Goal: Transaction & Acquisition: Purchase product/service

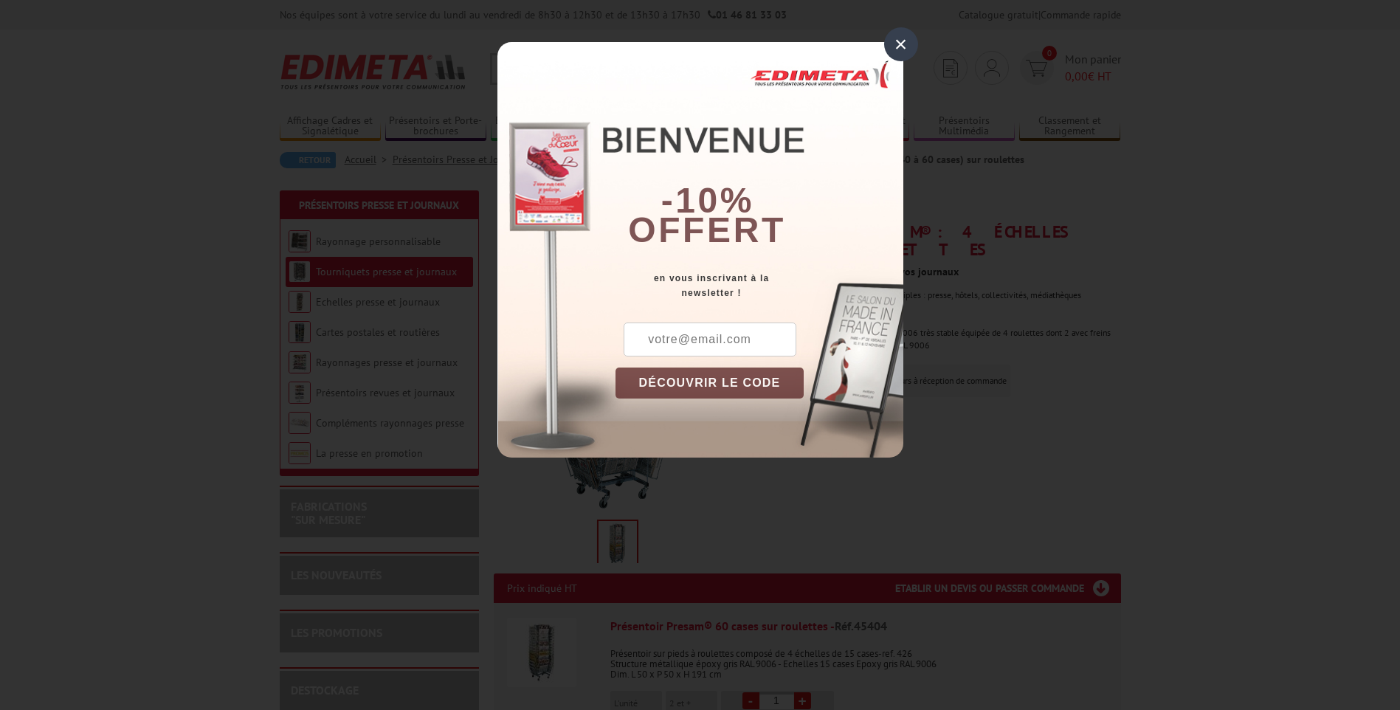
click at [907, 41] on div "×" at bounding box center [901, 44] width 34 height 34
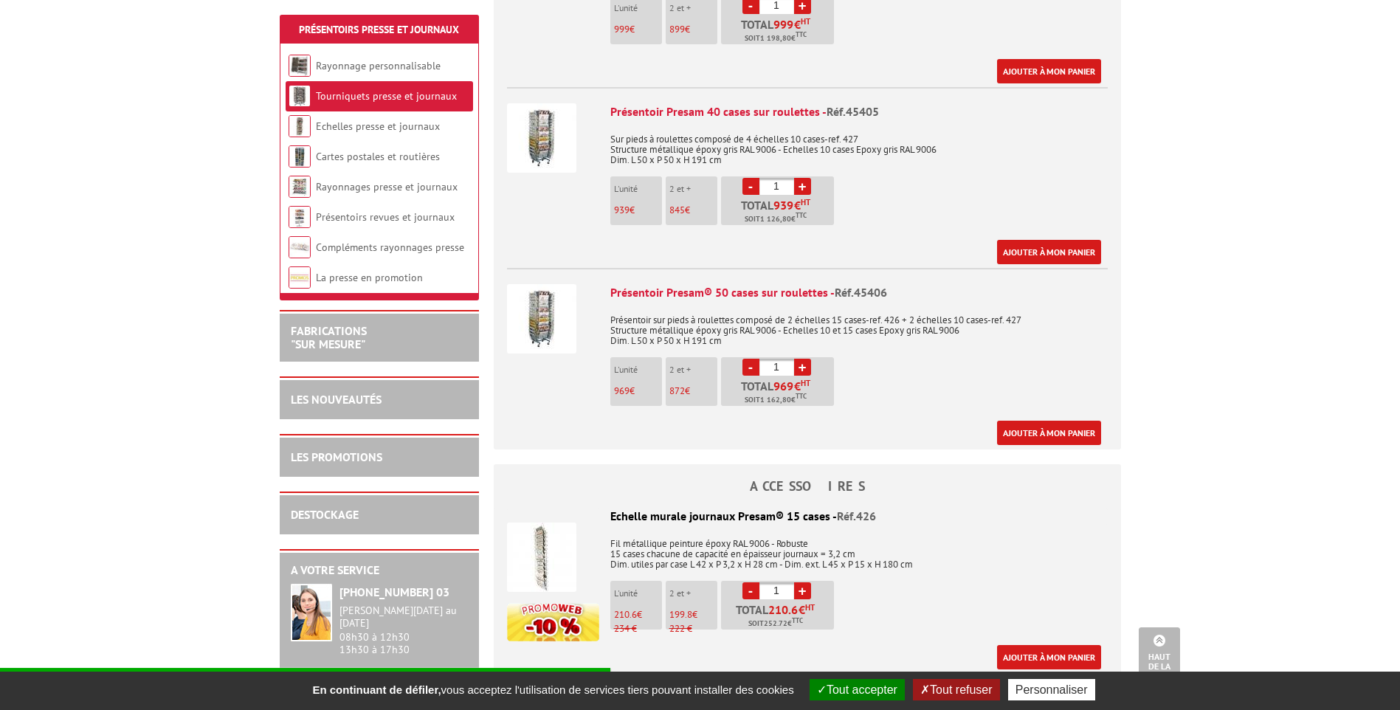
scroll to position [688, 0]
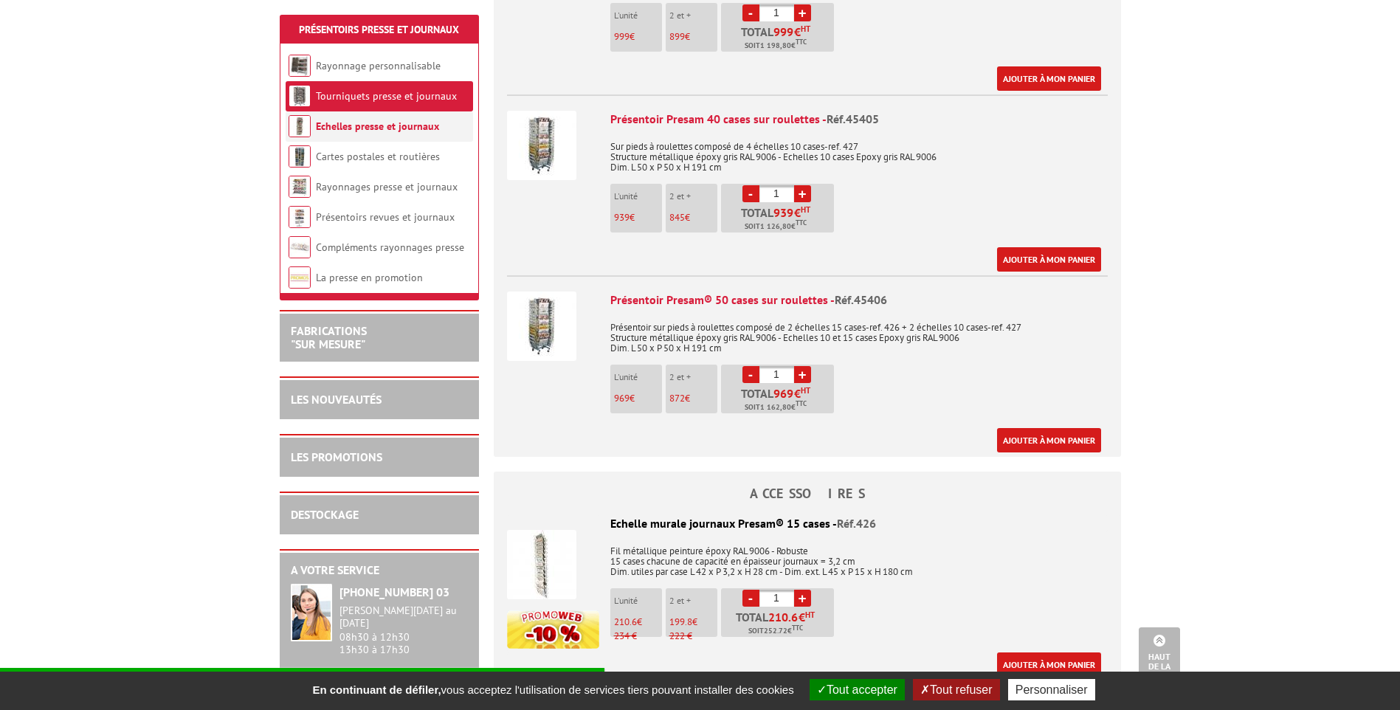
click at [405, 128] on link "Echelles presse et journaux" at bounding box center [377, 126] width 123 height 13
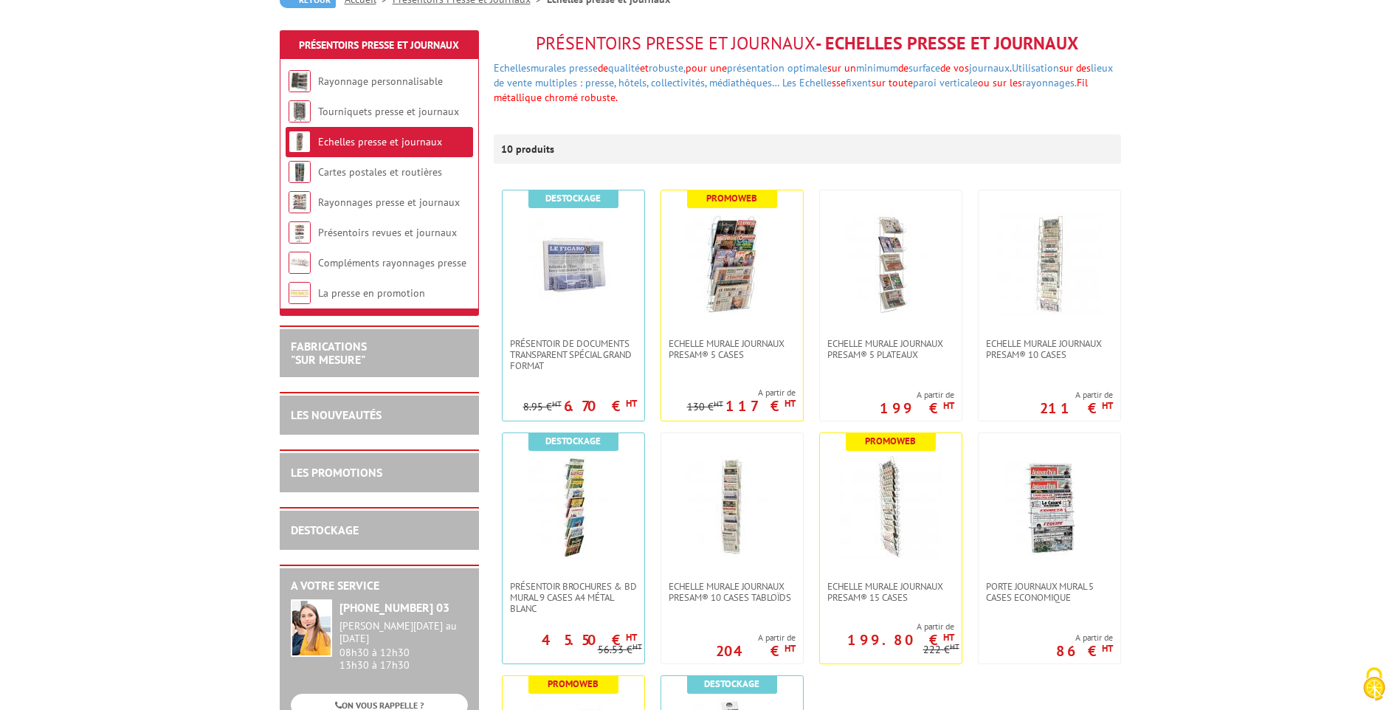
scroll to position [219, 0]
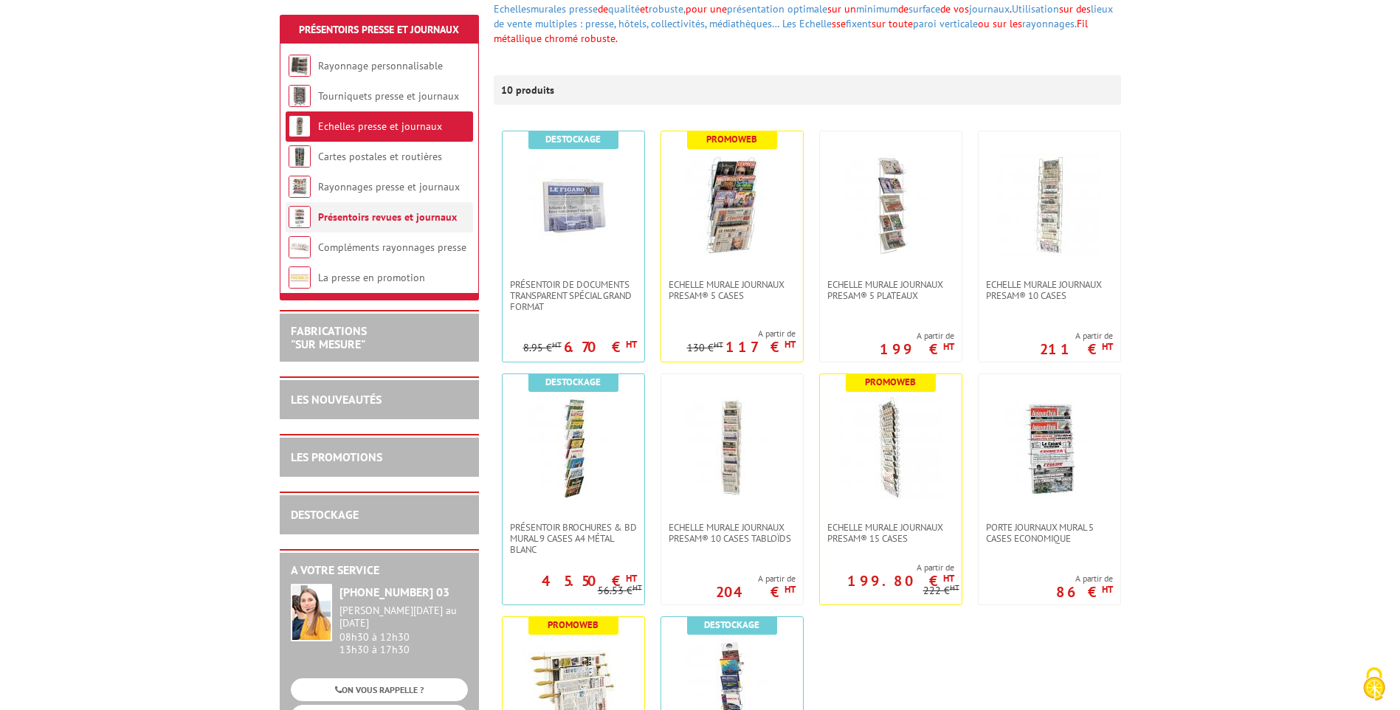
click at [393, 215] on link "Présentoirs revues et journaux" at bounding box center [387, 216] width 139 height 13
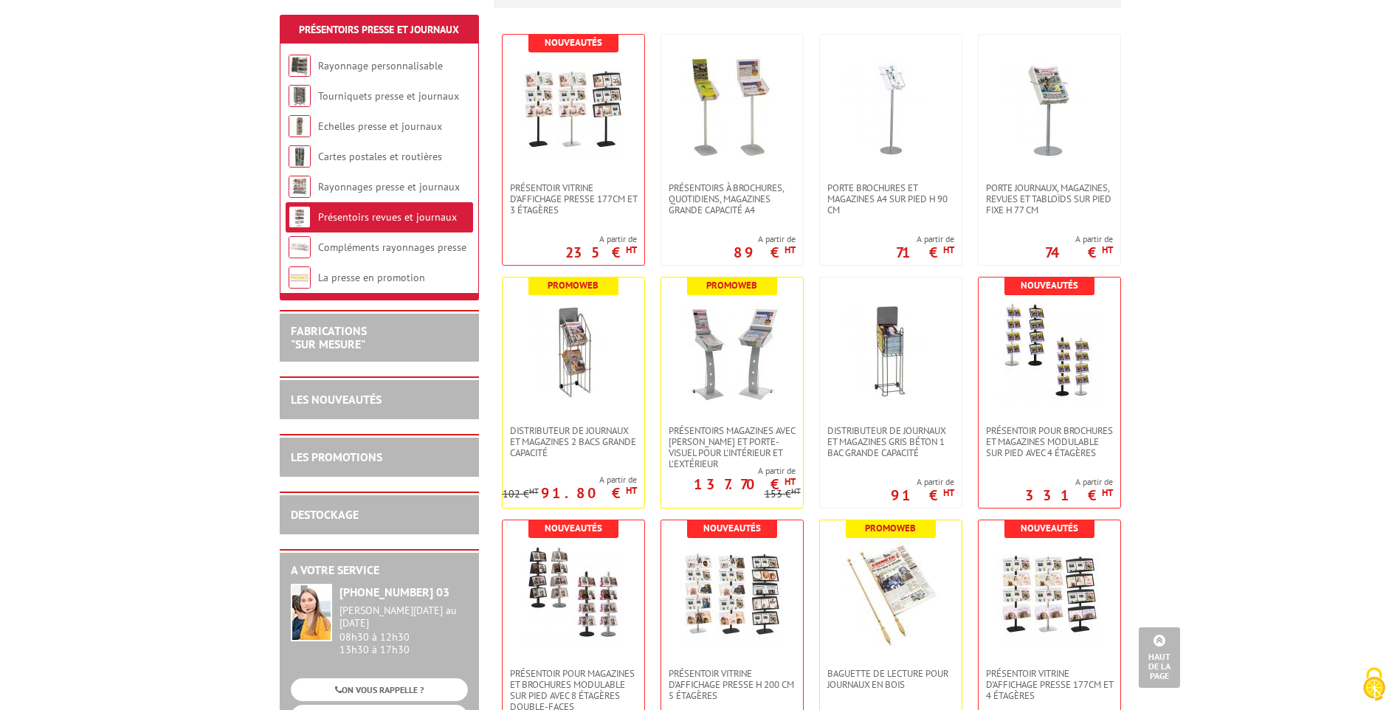
scroll to position [328, 0]
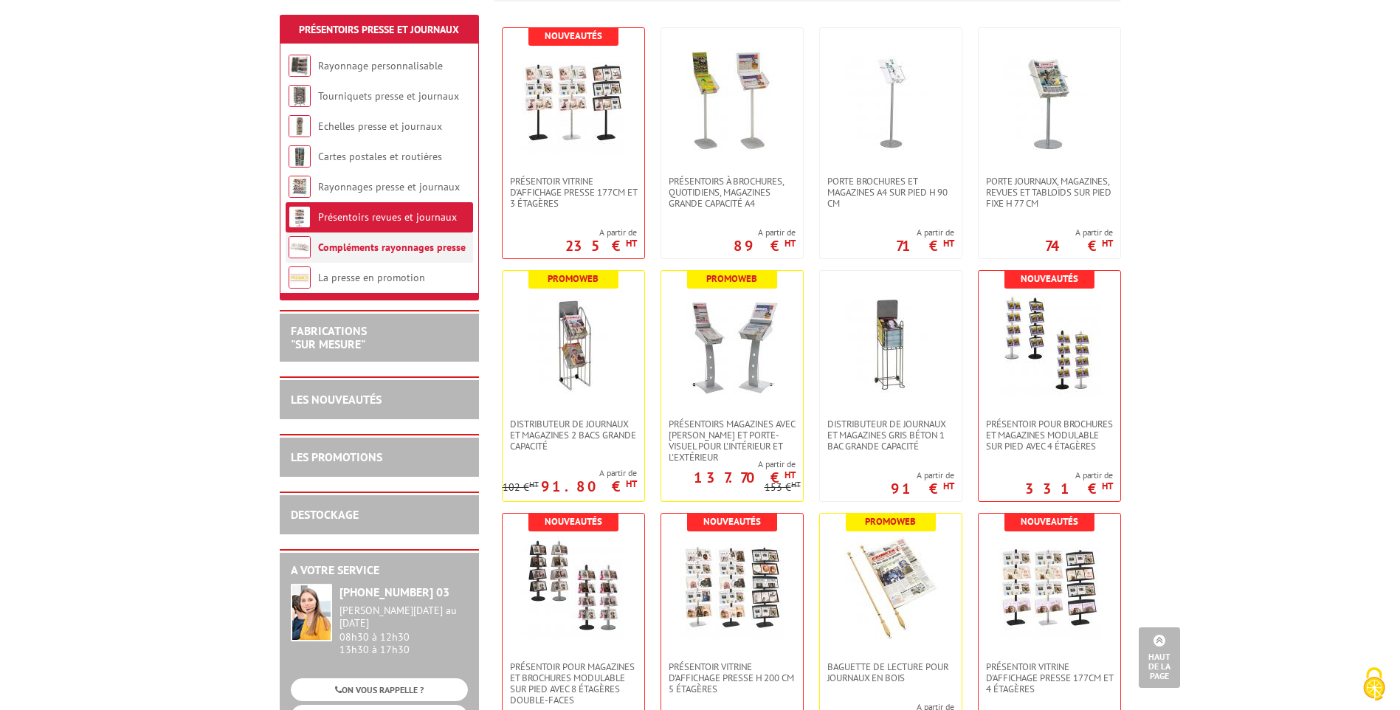
click at [370, 250] on link "Compléments rayonnages presse" at bounding box center [392, 247] width 148 height 13
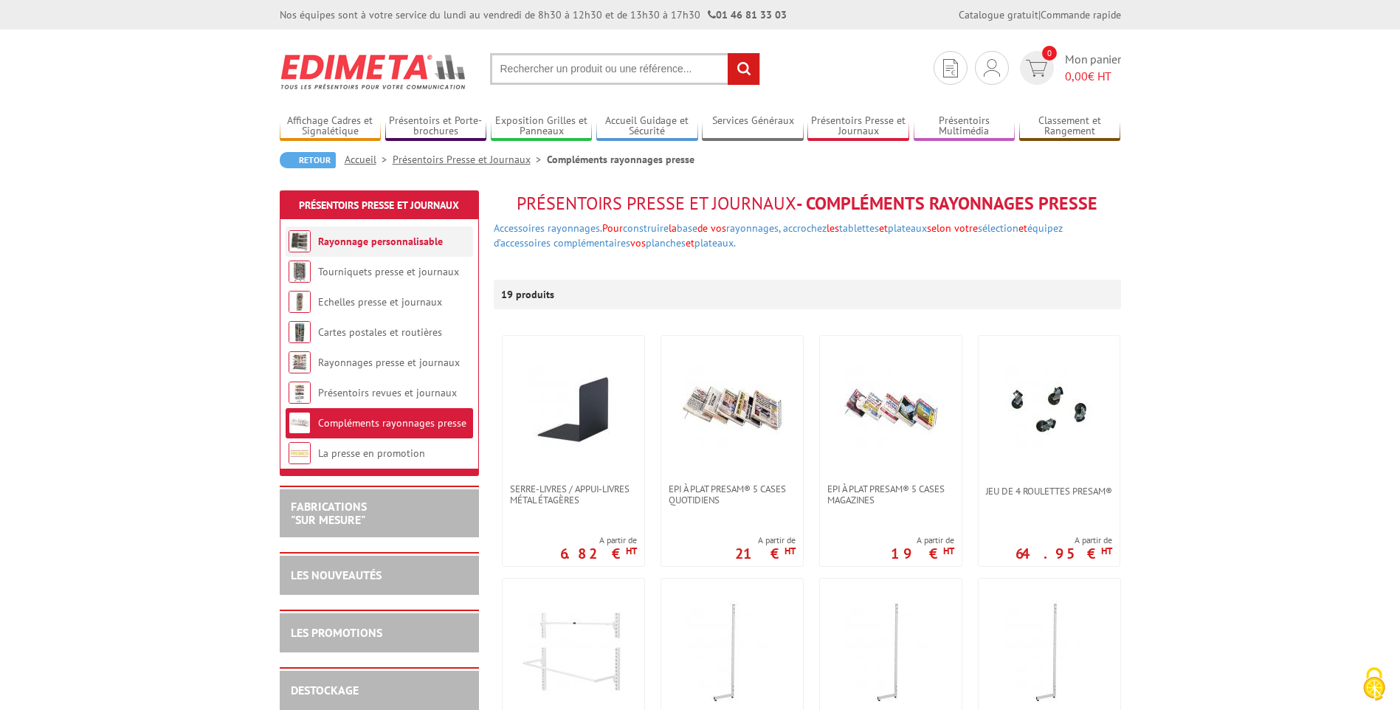
click at [364, 238] on link "Rayonnage personnalisable" at bounding box center [380, 241] width 125 height 13
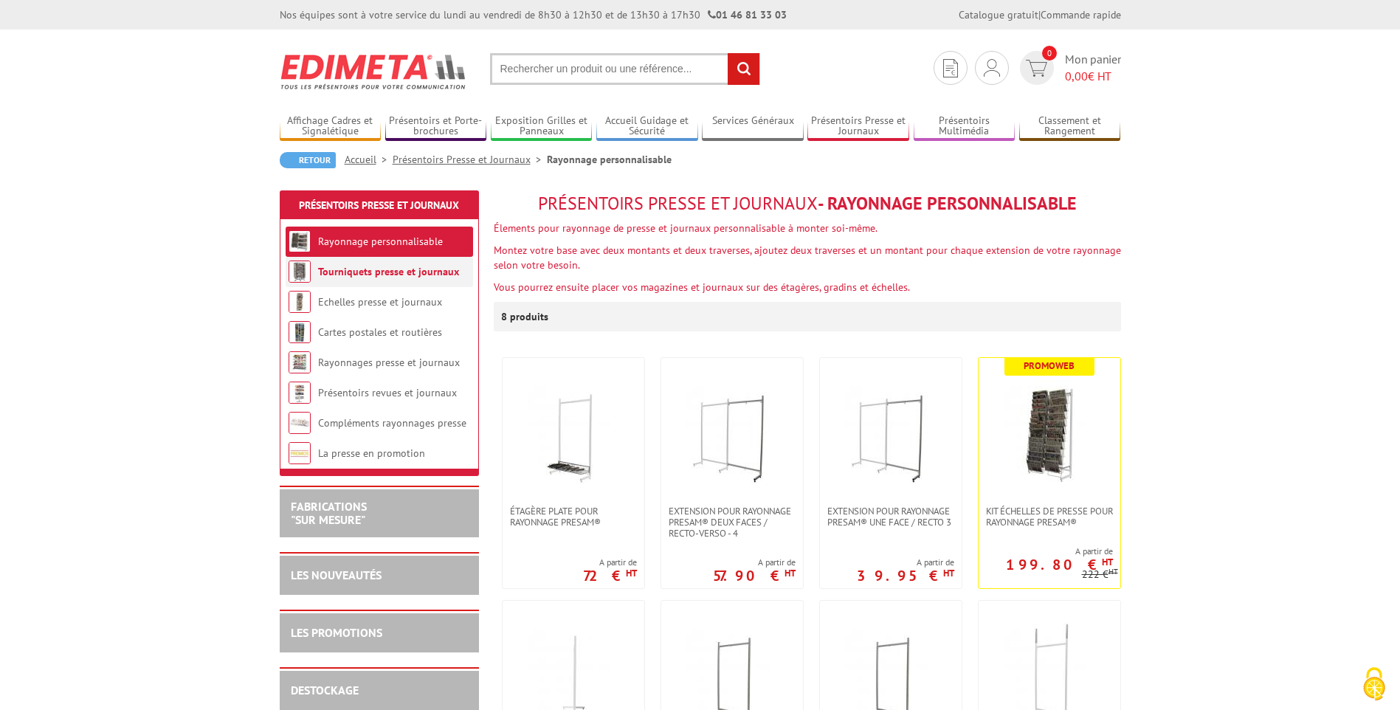
click at [351, 272] on link "Tourniquets presse et journaux" at bounding box center [388, 271] width 141 height 13
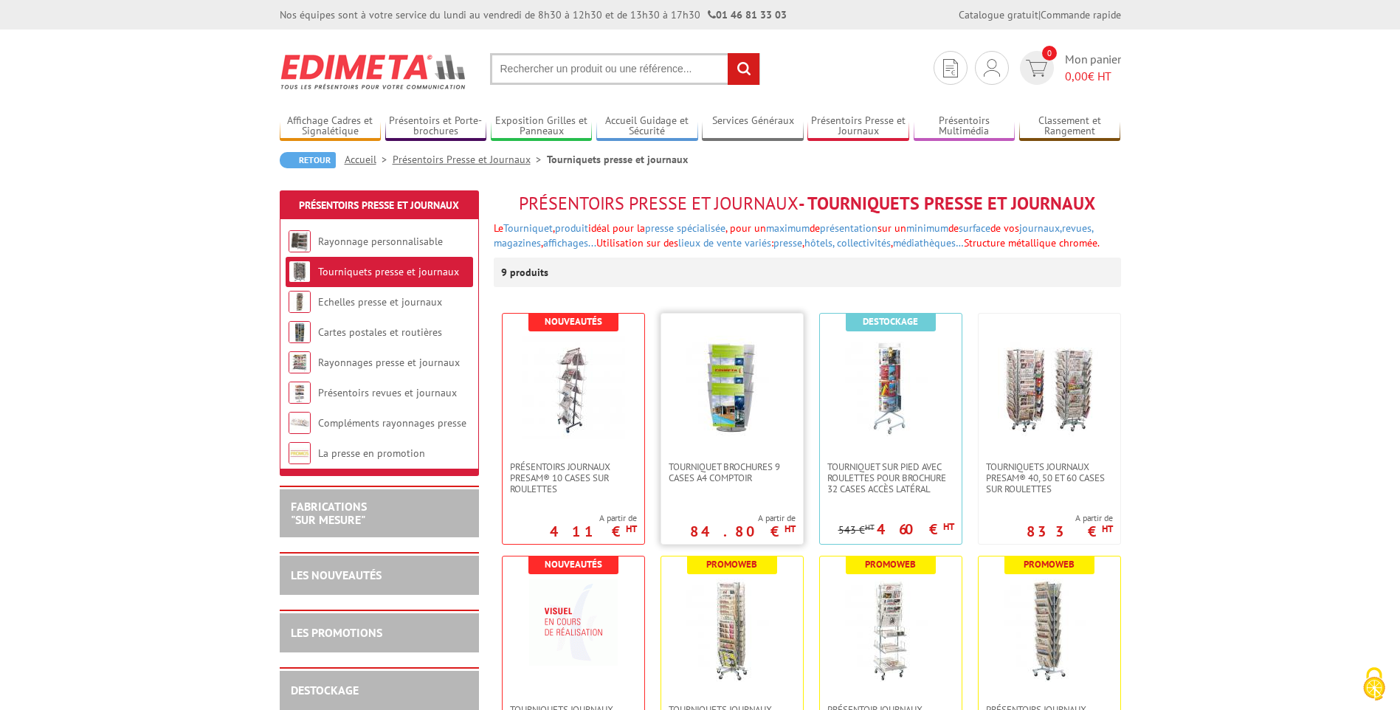
click at [718, 389] on img at bounding box center [731, 387] width 103 height 103
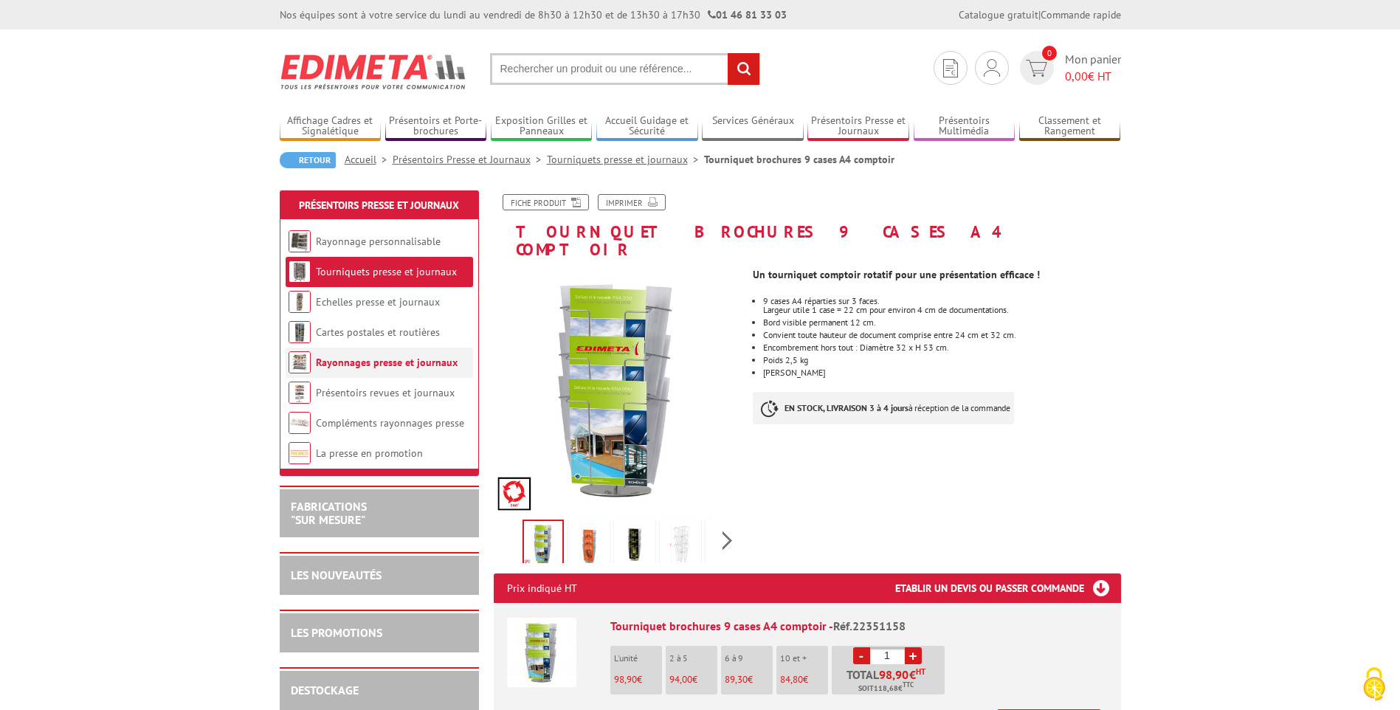
click at [367, 361] on link "Rayonnages presse et journaux" at bounding box center [387, 362] width 142 height 13
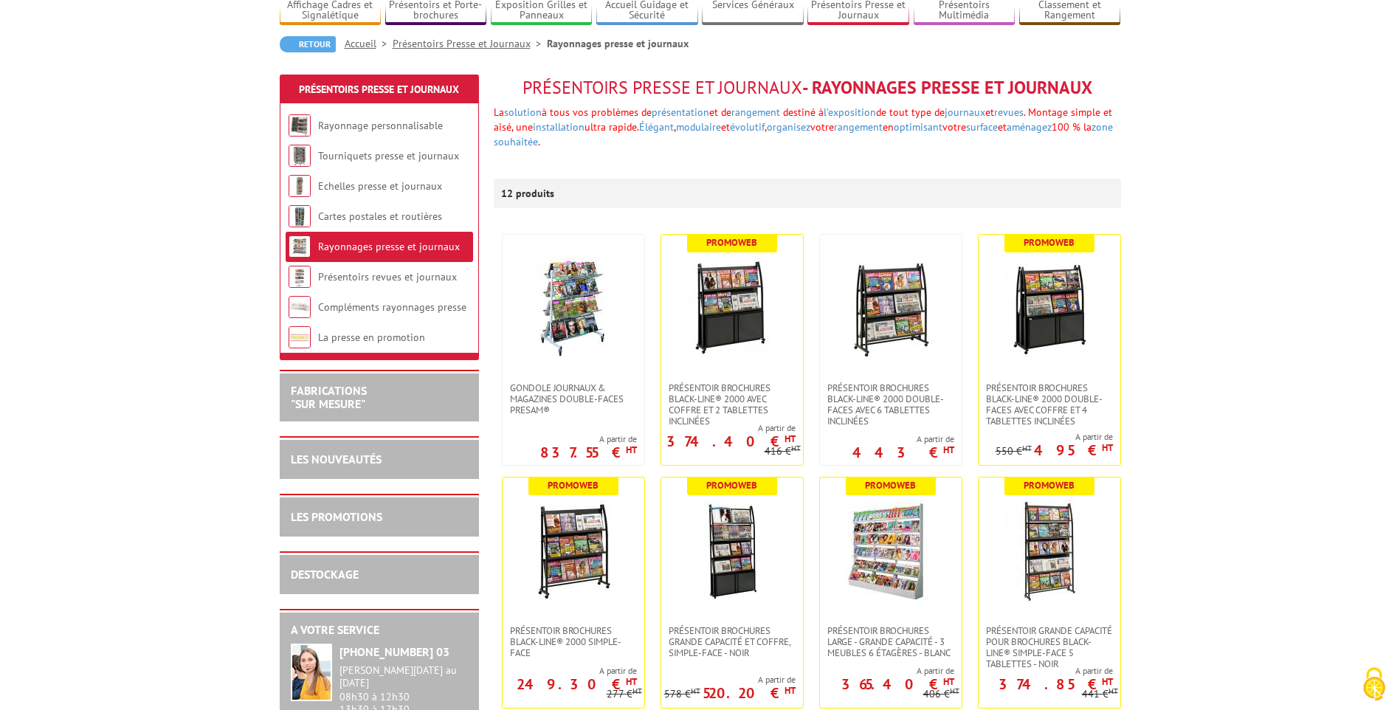
scroll to position [168, 0]
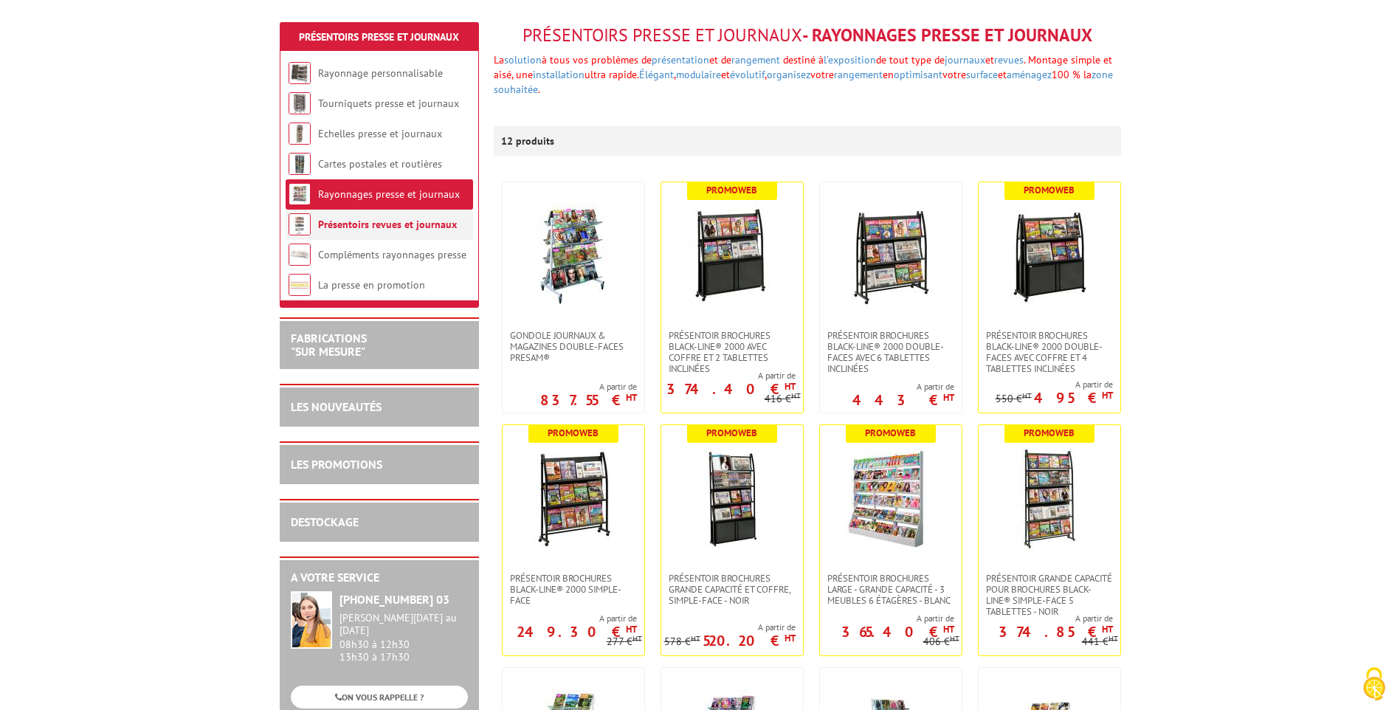
click at [387, 220] on link "Présentoirs revues et journaux" at bounding box center [387, 224] width 139 height 13
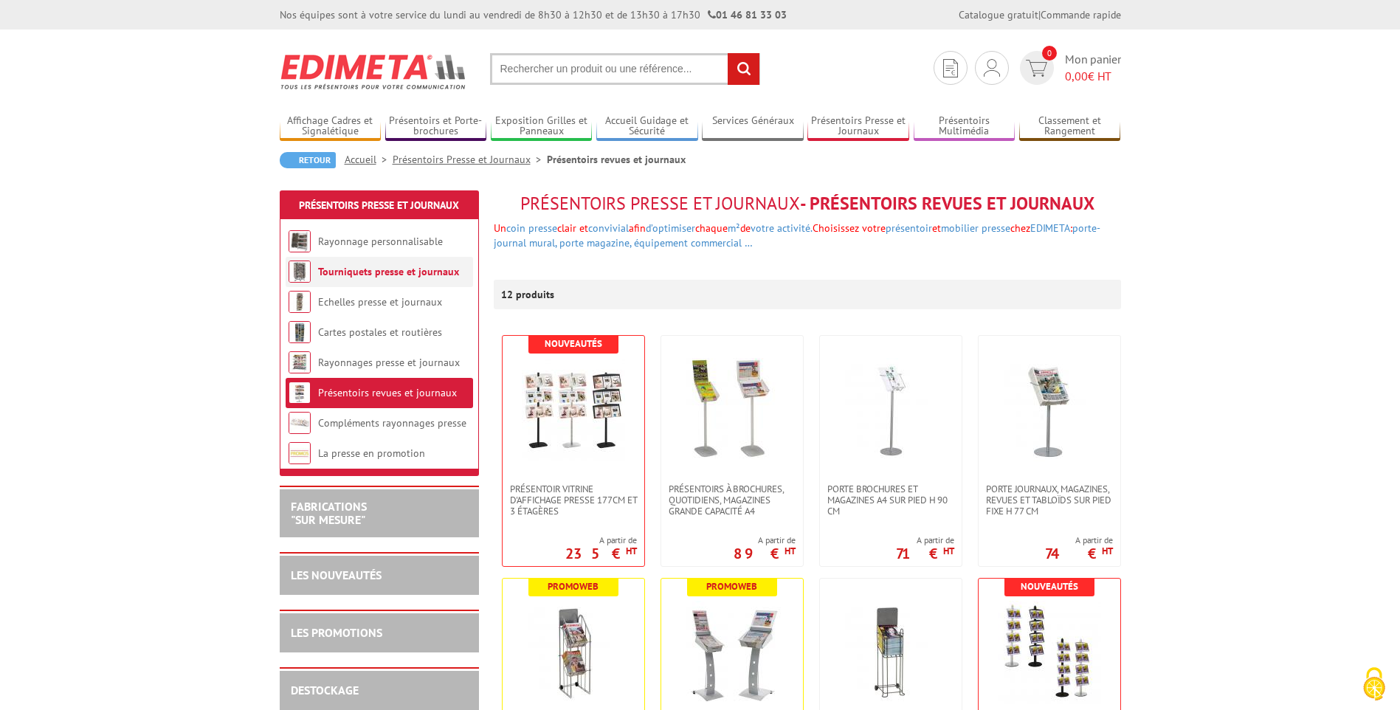
click at [384, 270] on link "Tourniquets presse et journaux" at bounding box center [388, 271] width 141 height 13
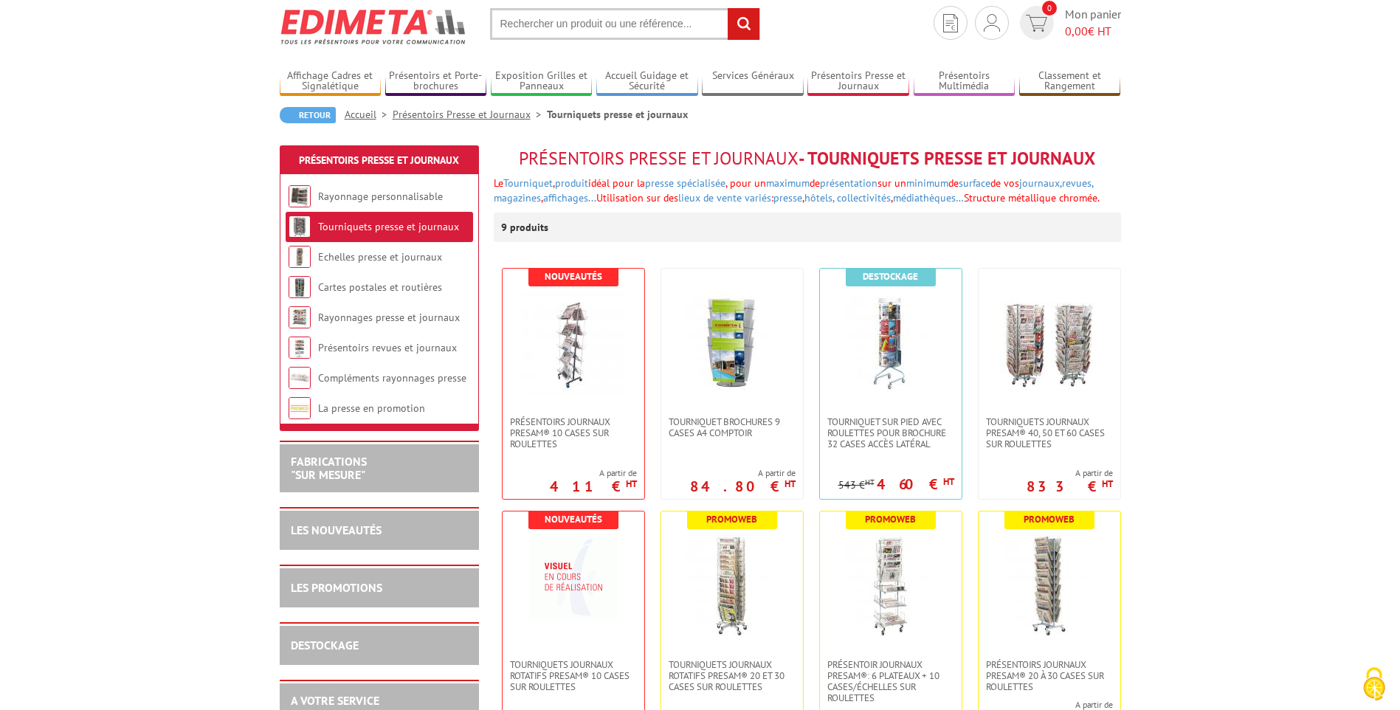
scroll to position [80, 0]
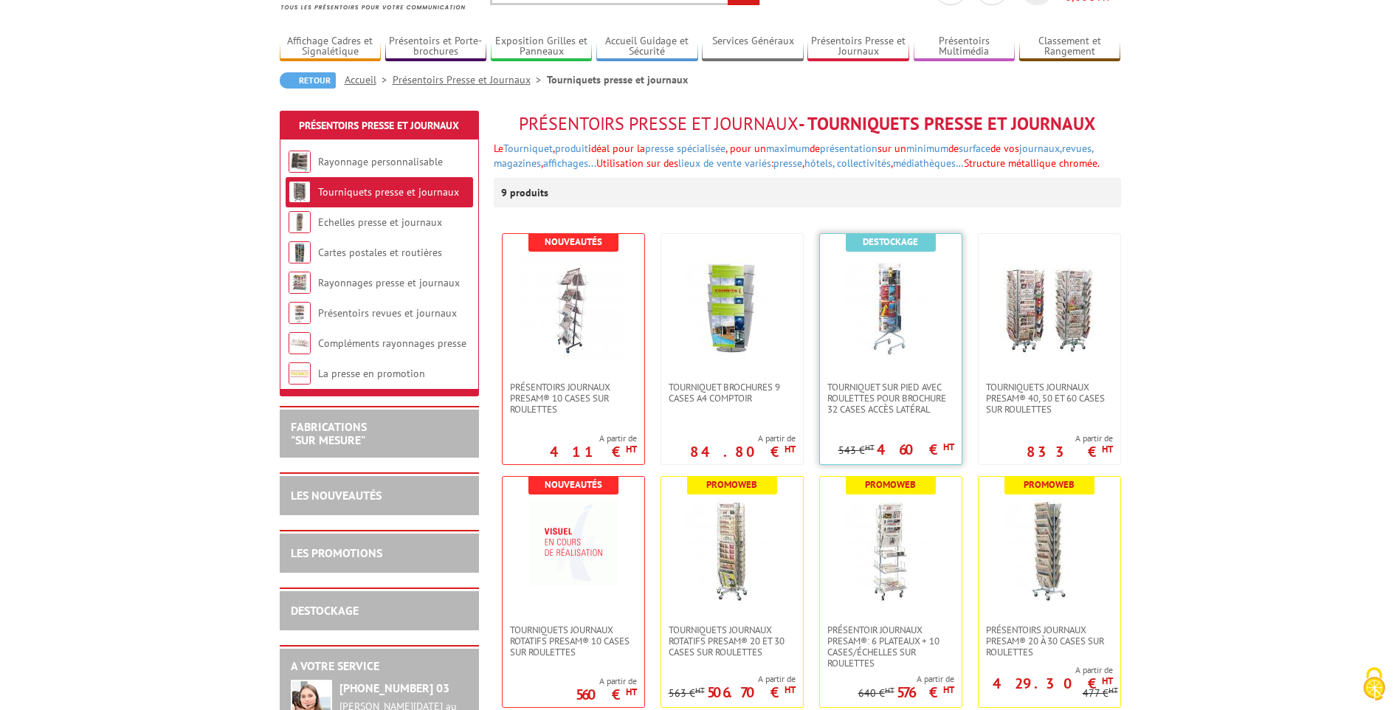
click at [893, 322] on img at bounding box center [890, 307] width 103 height 103
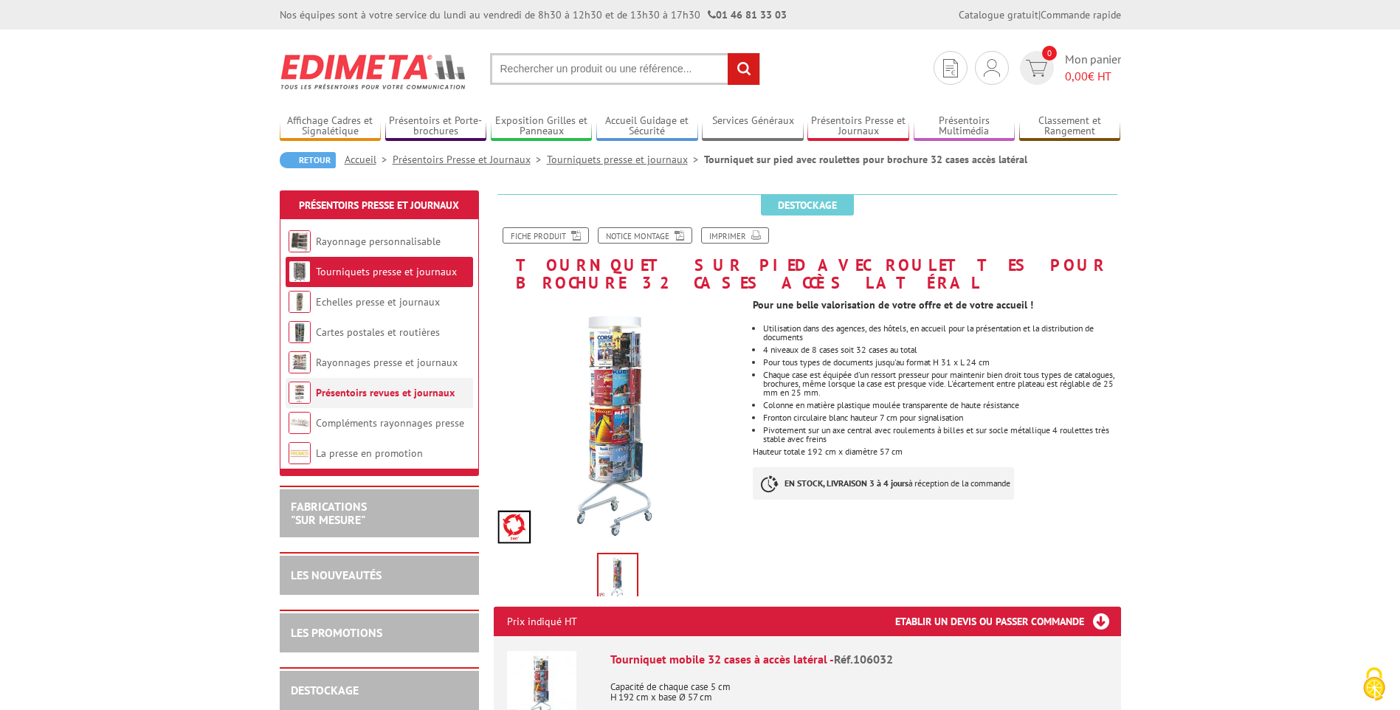
click at [388, 394] on link "Présentoirs revues et journaux" at bounding box center [385, 392] width 139 height 13
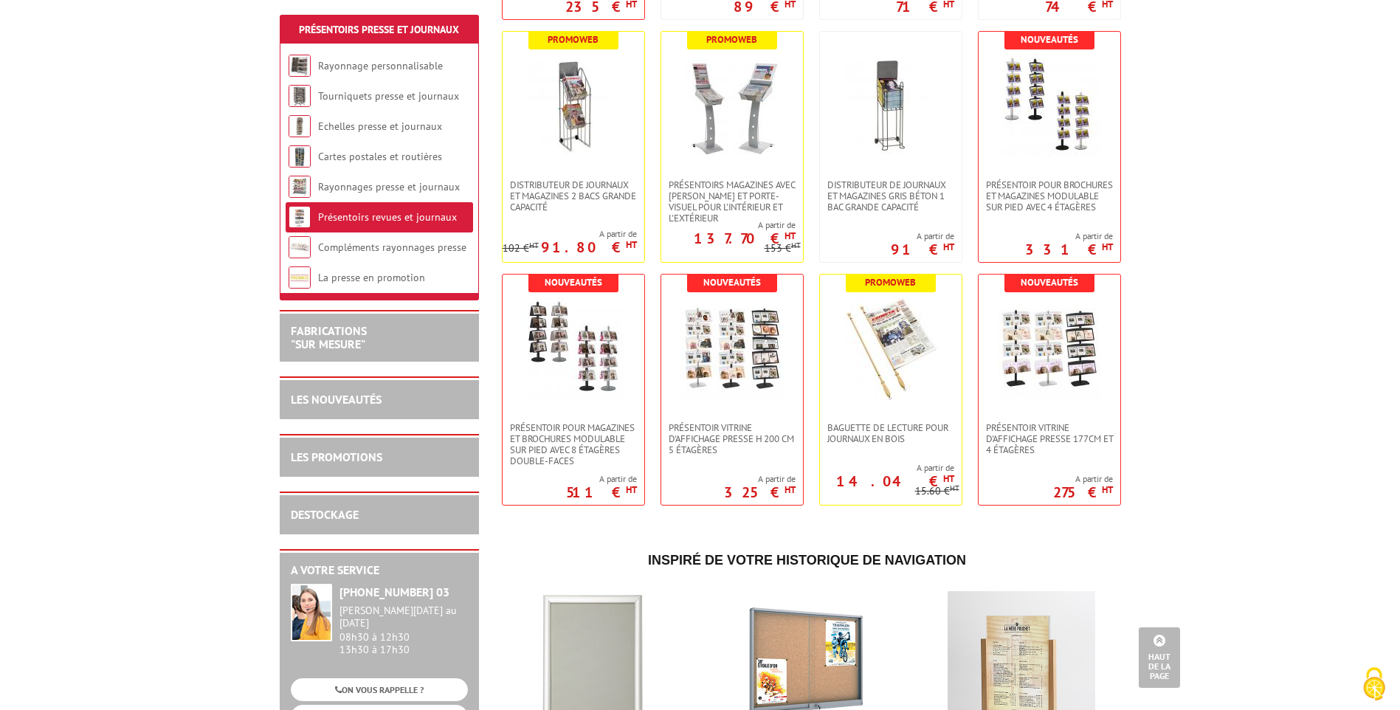
scroll to position [512, 0]
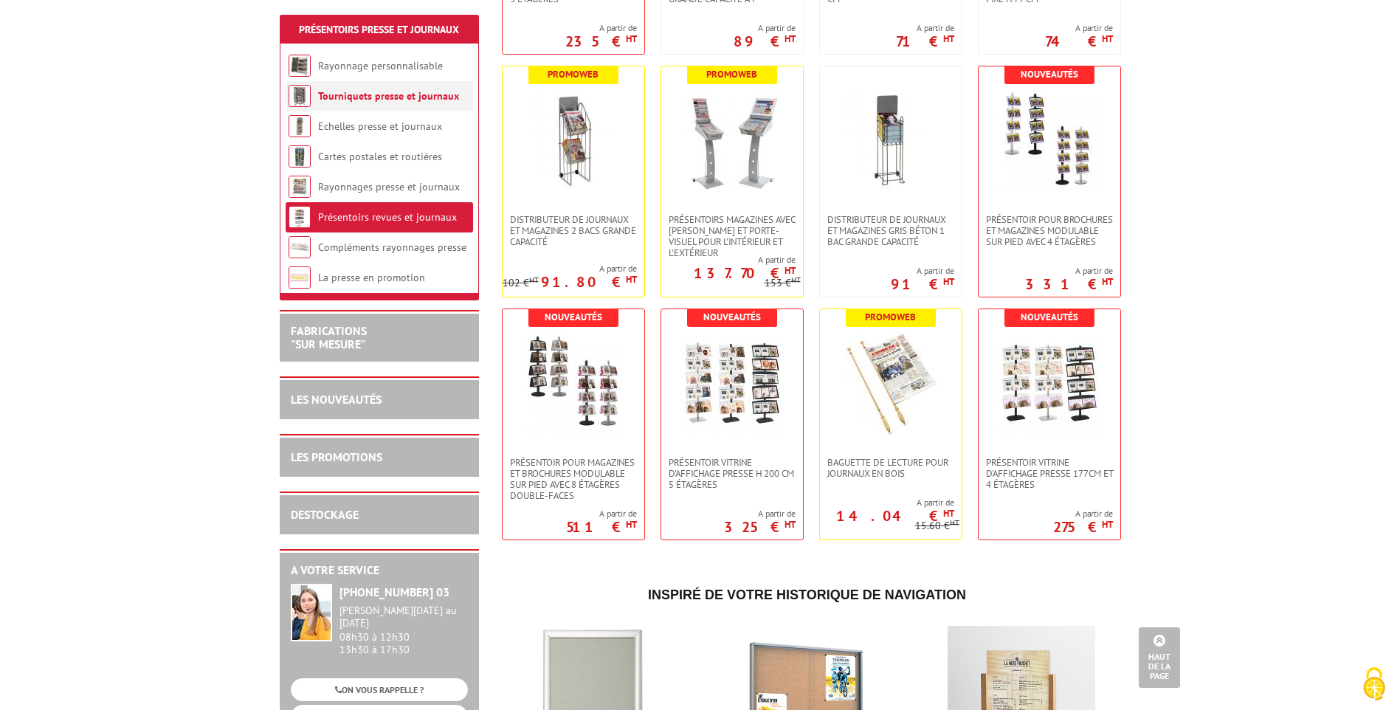
click at [386, 98] on link "Tourniquets presse et journaux" at bounding box center [388, 95] width 141 height 13
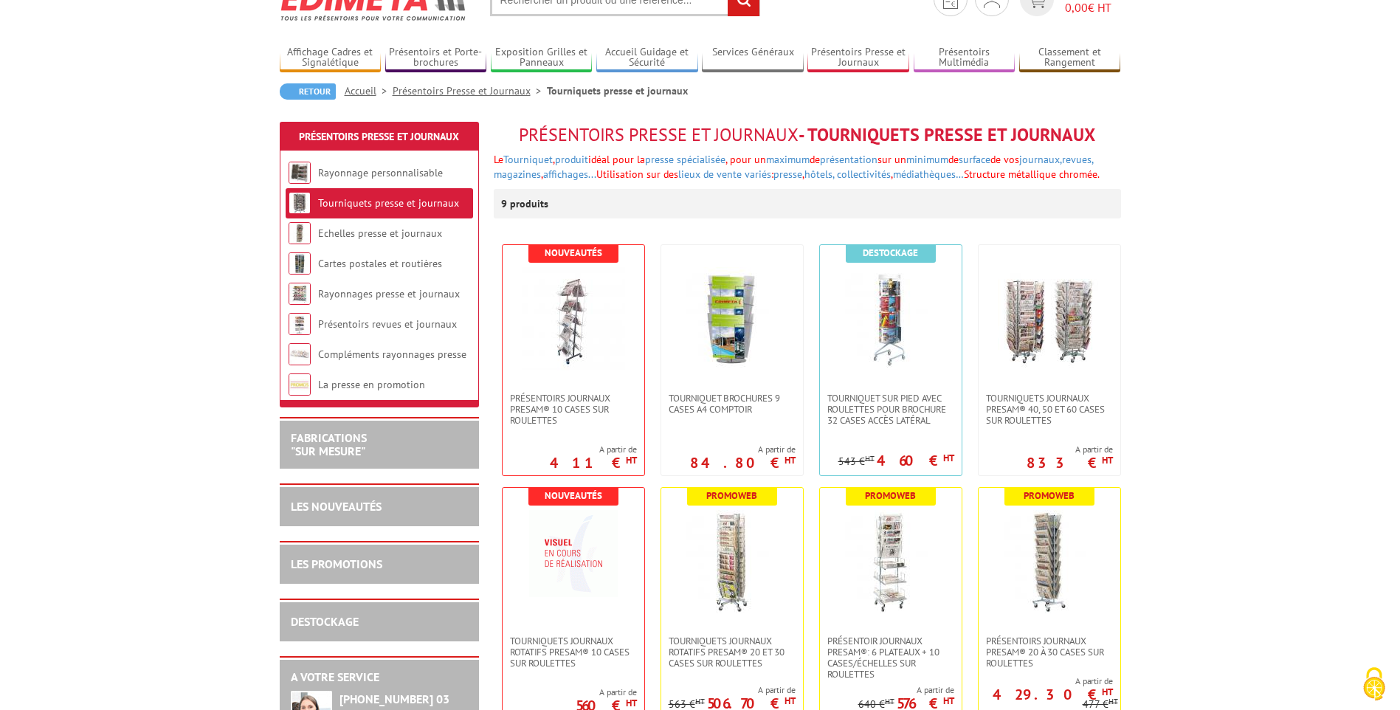
scroll to position [108, 0]
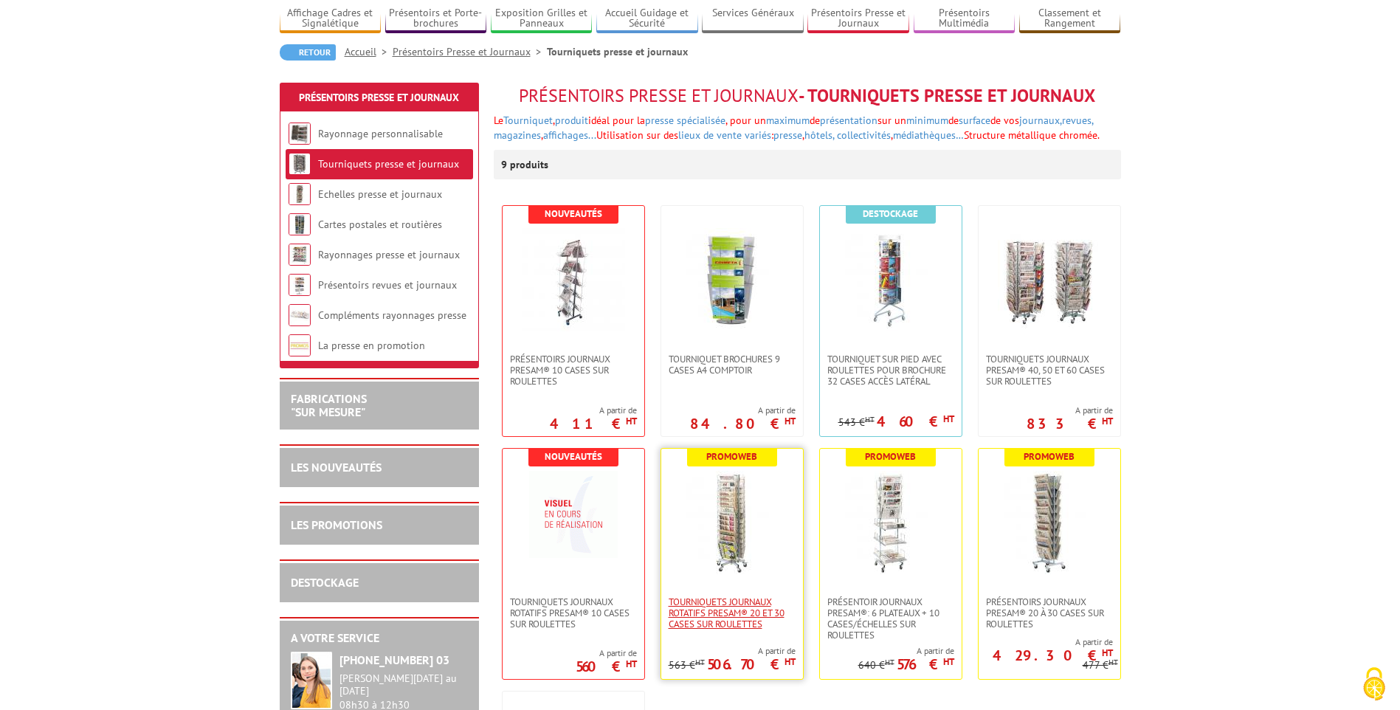
click at [739, 614] on span "Tourniquets journaux rotatifs Presam® 20 et 30 cases sur roulettes" at bounding box center [731, 612] width 127 height 33
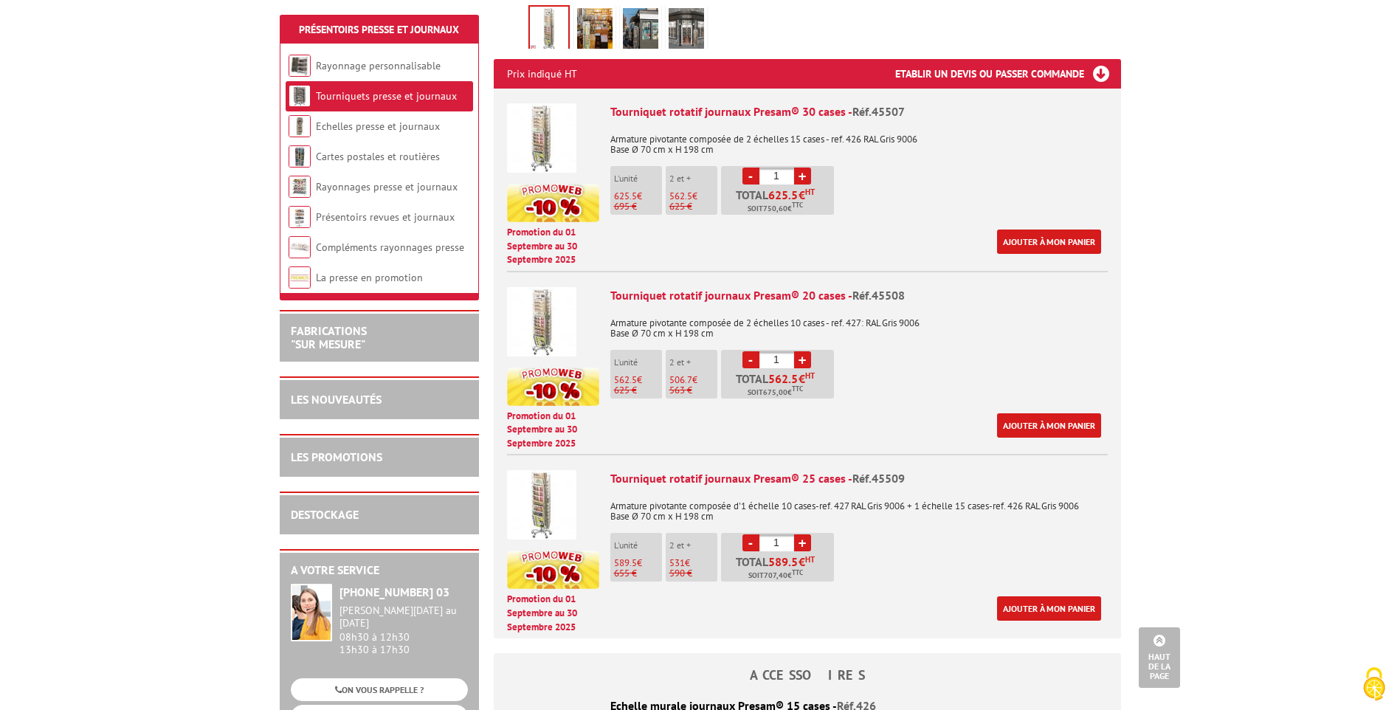
scroll to position [528, 0]
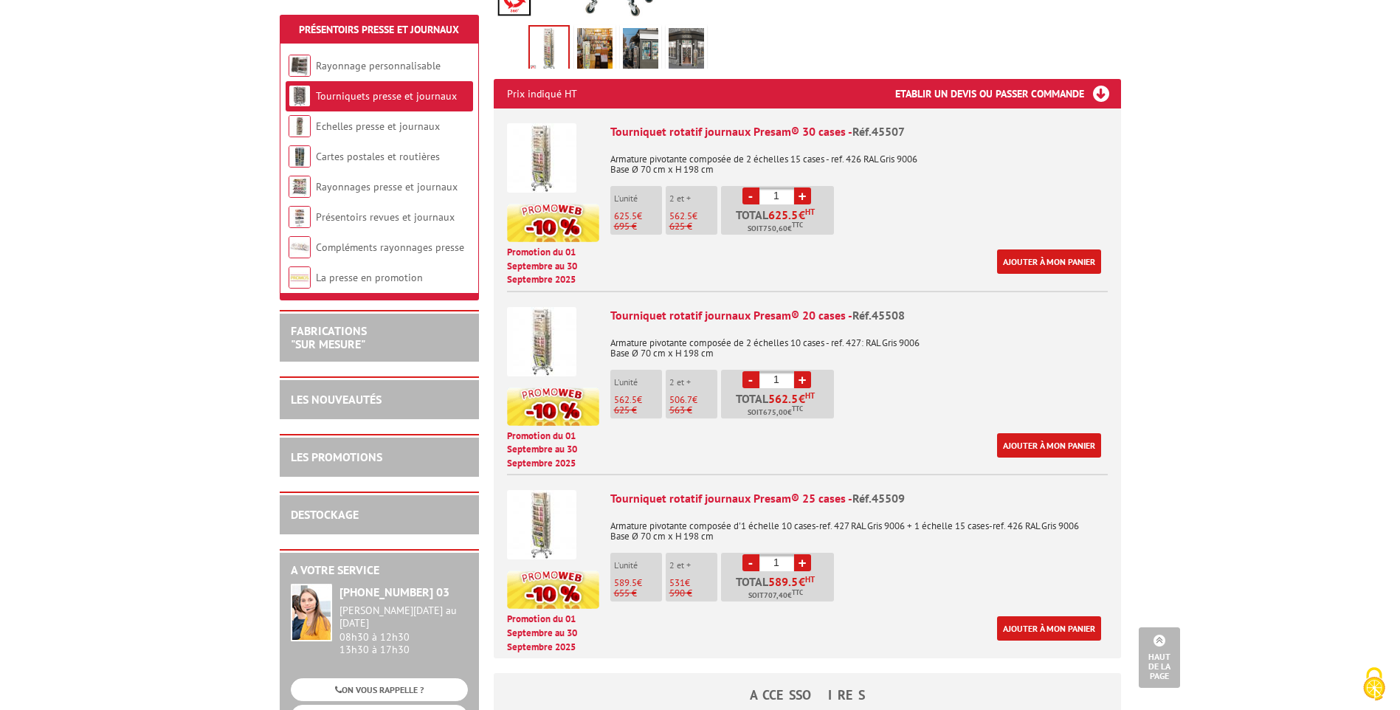
click at [552, 505] on img at bounding box center [541, 524] width 69 height 69
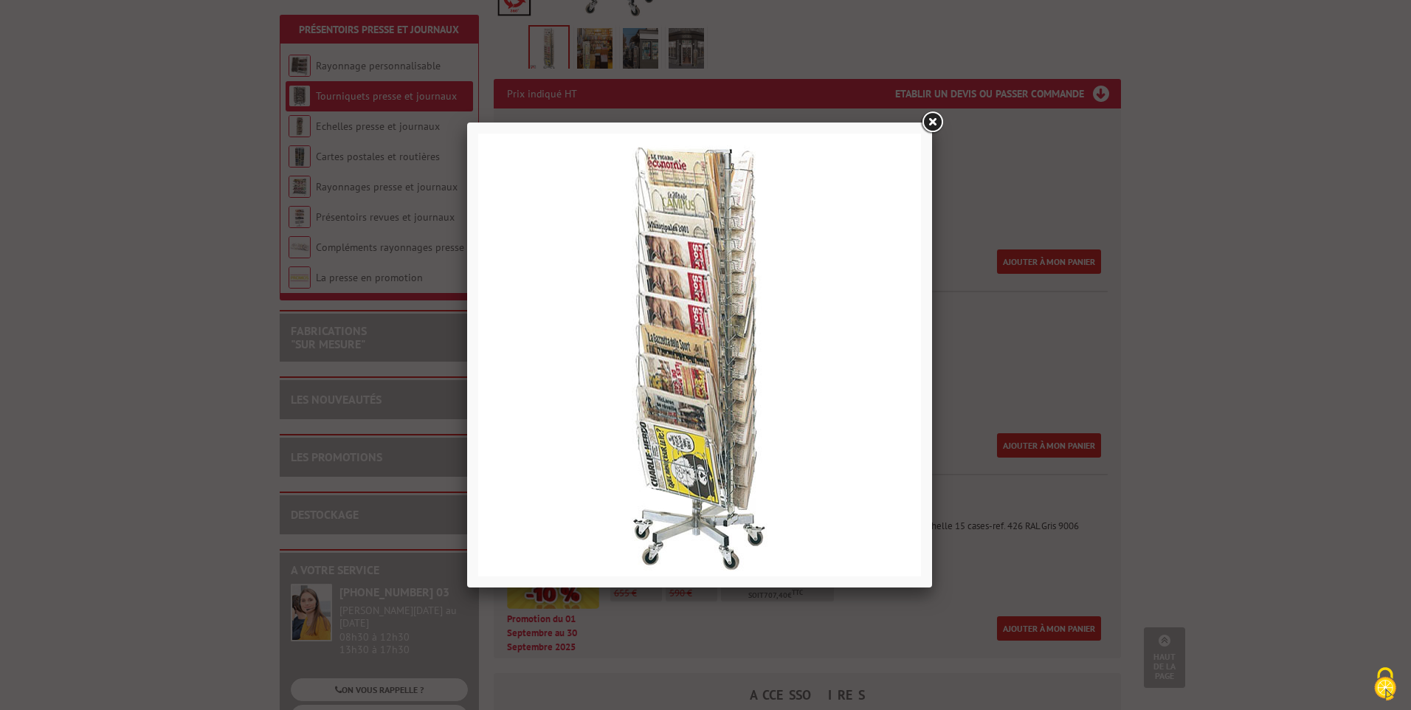
click at [585, 644] on div at bounding box center [705, 355] width 1411 height 710
